Goal: Navigation & Orientation: Understand site structure

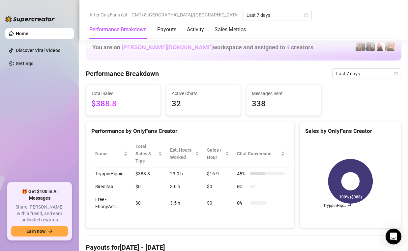
scroll to position [197, 0]
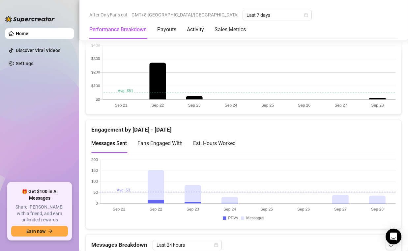
scroll to position [371, 0]
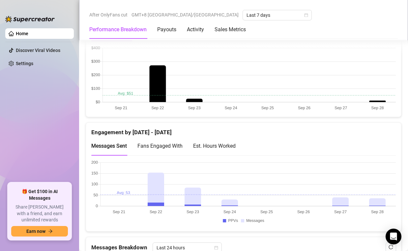
click at [205, 151] on div "Est. Hours Worked" at bounding box center [214, 146] width 43 height 19
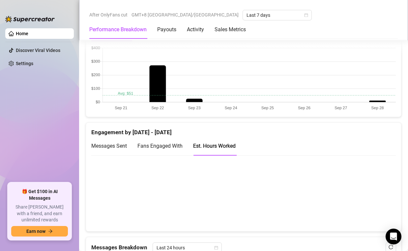
click at [179, 146] on span "Fans Engaged With" at bounding box center [159, 146] width 45 height 6
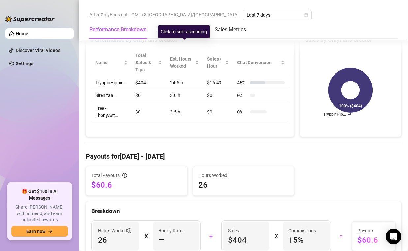
scroll to position [140, 0]
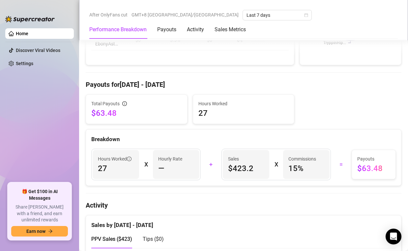
scroll to position [171, 0]
